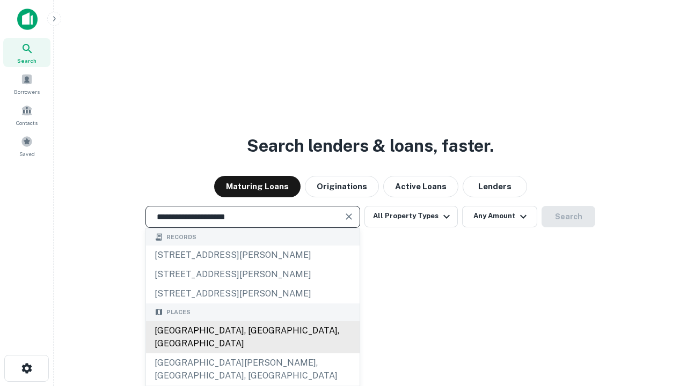
click at [252, 354] on div "[GEOGRAPHIC_DATA], [GEOGRAPHIC_DATA], [GEOGRAPHIC_DATA]" at bounding box center [253, 337] width 214 height 32
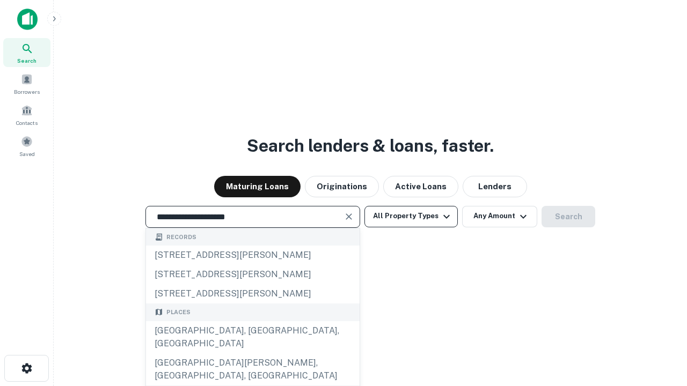
type input "**********"
click at [411, 216] on button "All Property Types" at bounding box center [410, 216] width 93 height 21
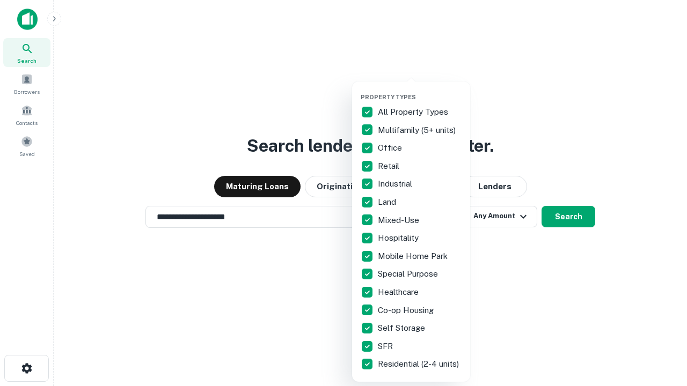
click at [420, 90] on button "button" at bounding box center [420, 90] width 118 height 1
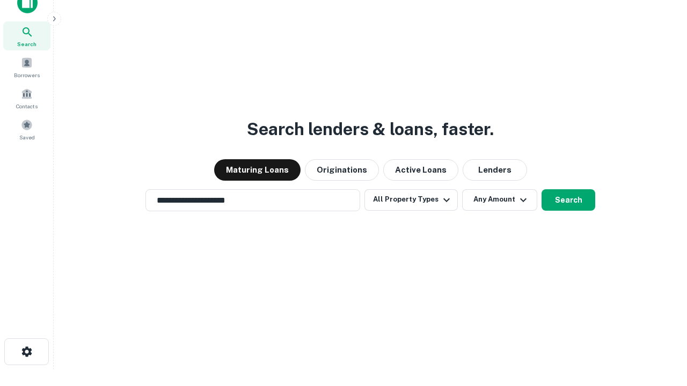
scroll to position [6, 129]
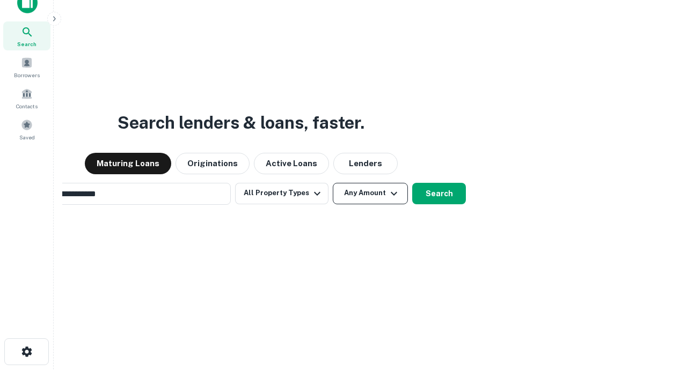
click at [333, 183] on button "Any Amount" at bounding box center [370, 193] width 75 height 21
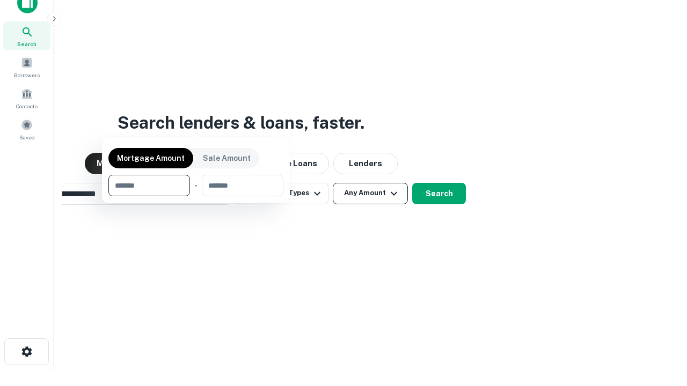
scroll to position [17, 0]
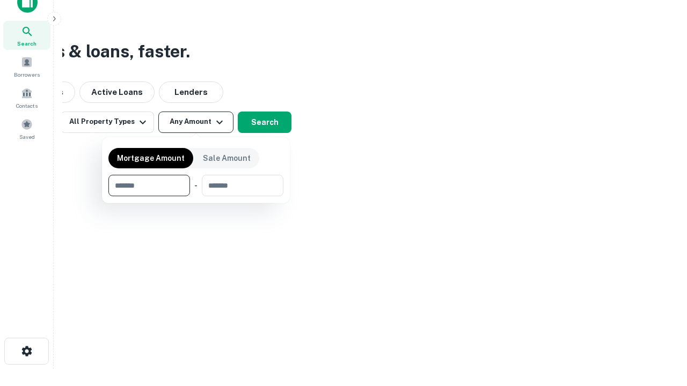
type input "*******"
click at [196, 196] on button "button" at bounding box center [195, 196] width 175 height 1
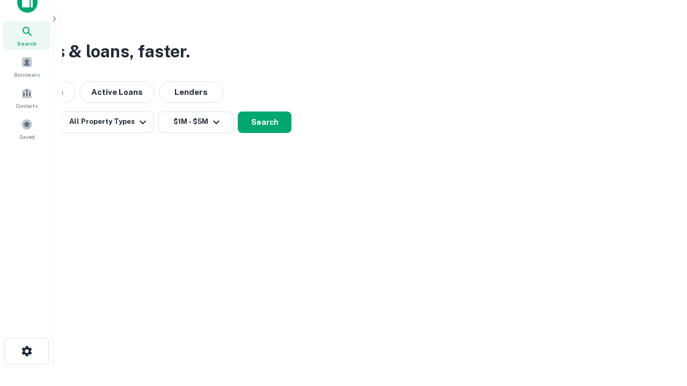
scroll to position [6, 198]
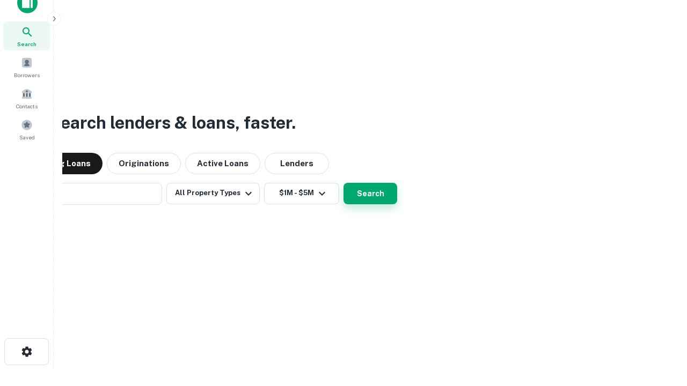
click at [343, 183] on button "Search" at bounding box center [370, 193] width 54 height 21
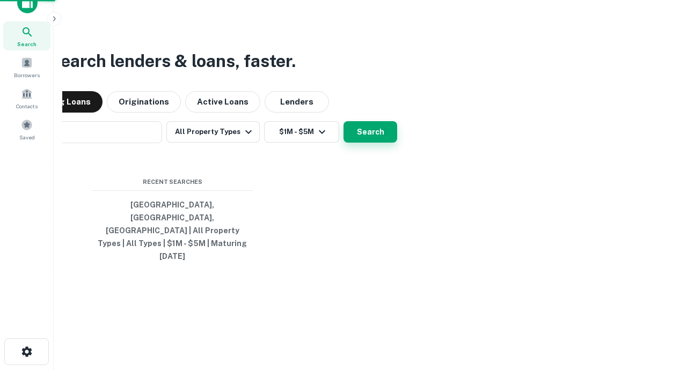
scroll to position [28, 304]
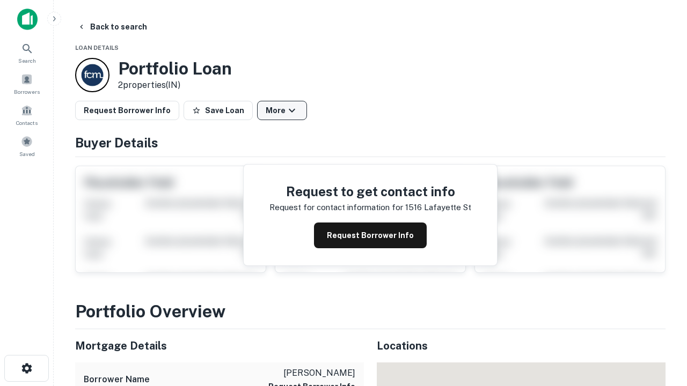
click at [282, 111] on button "More" at bounding box center [282, 110] width 50 height 19
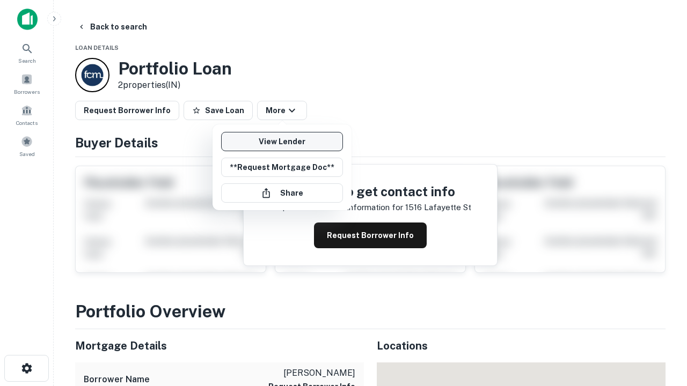
click at [282, 142] on link "View Lender" at bounding box center [282, 141] width 122 height 19
